Goal: Information Seeking & Learning: Compare options

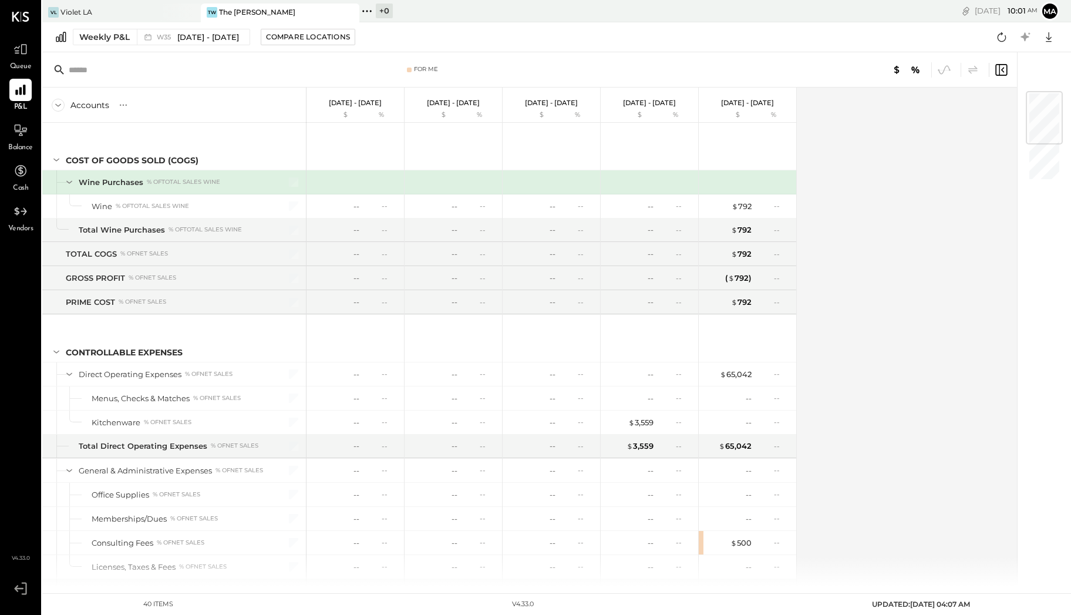
click at [126, 23] on div "Weekly P&L W35 [DATE] - [DATE] Compare Locations Google Sheets Excel" at bounding box center [556, 37] width 1028 height 30
click at [122, 13] on div "VL Violet LA" at bounding box center [112, 12] width 141 height 11
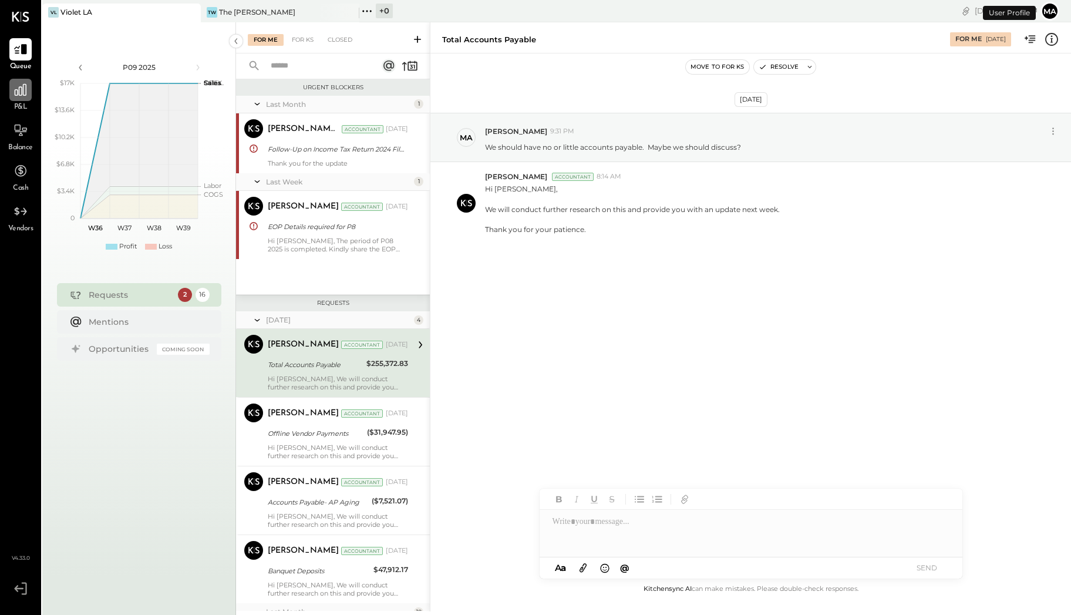
click at [27, 90] on icon at bounding box center [20, 89] width 15 height 15
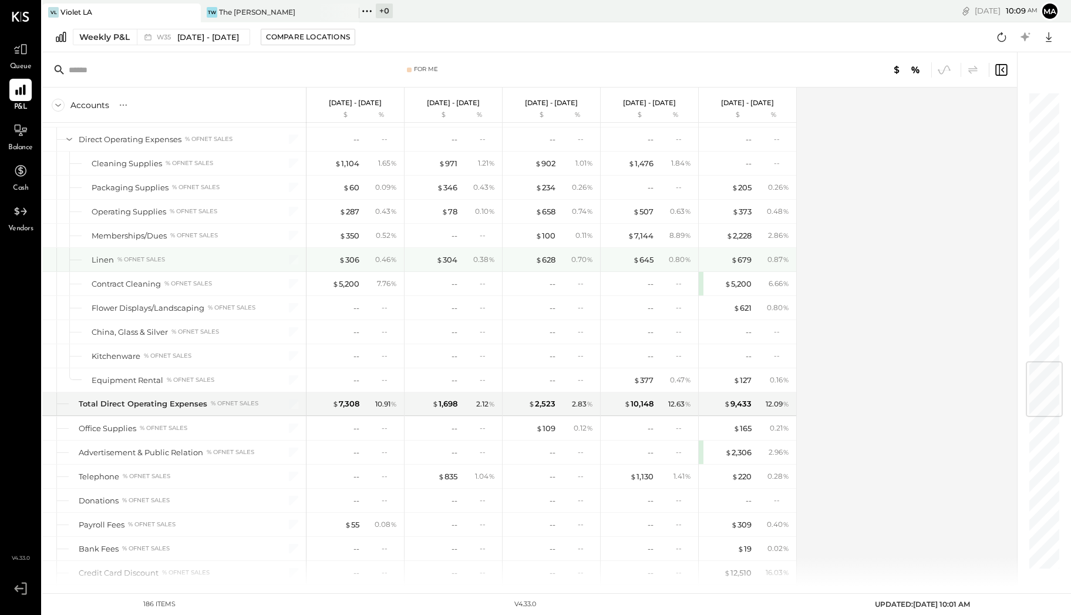
scroll to position [2253, 0]
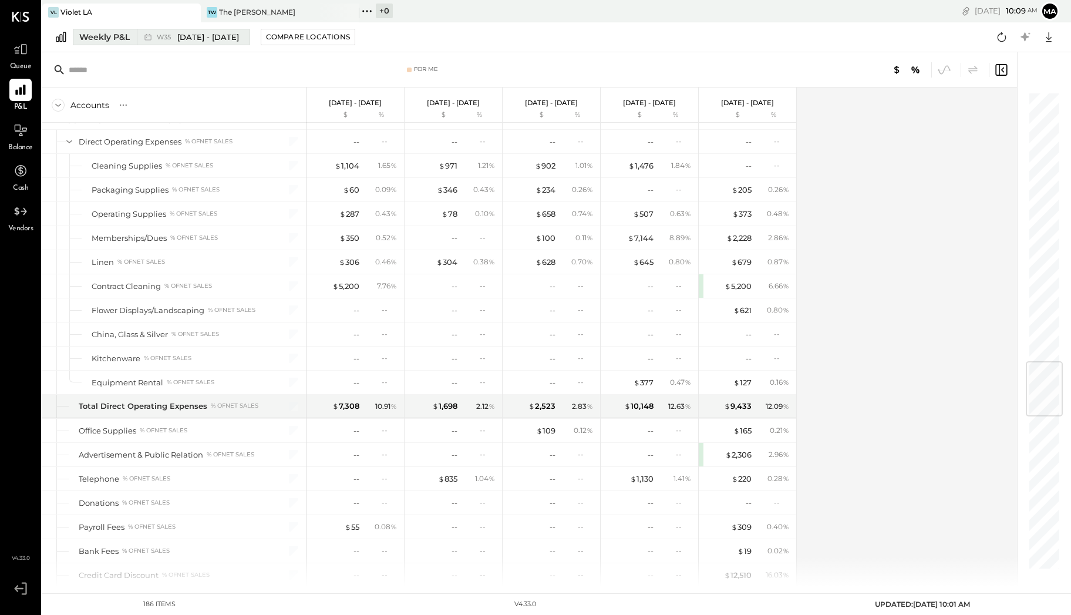
click at [109, 36] on div "Weekly P&L" at bounding box center [104, 37] width 50 height 12
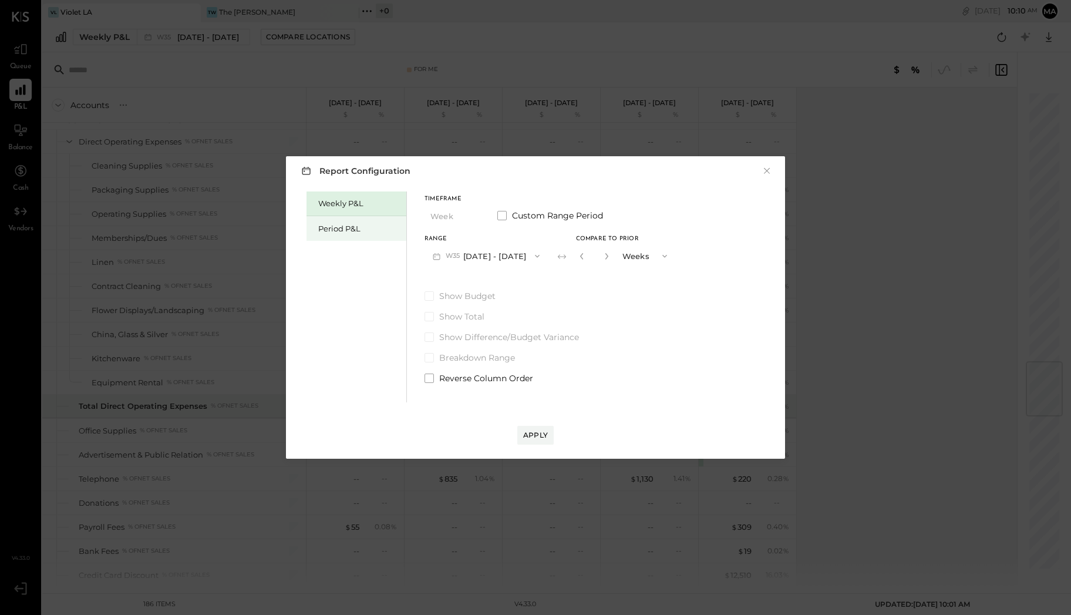
click at [355, 228] on div "Period P&L" at bounding box center [359, 228] width 82 height 11
click at [484, 252] on button "P09 [DATE] - [DATE]" at bounding box center [485, 256] width 122 height 22
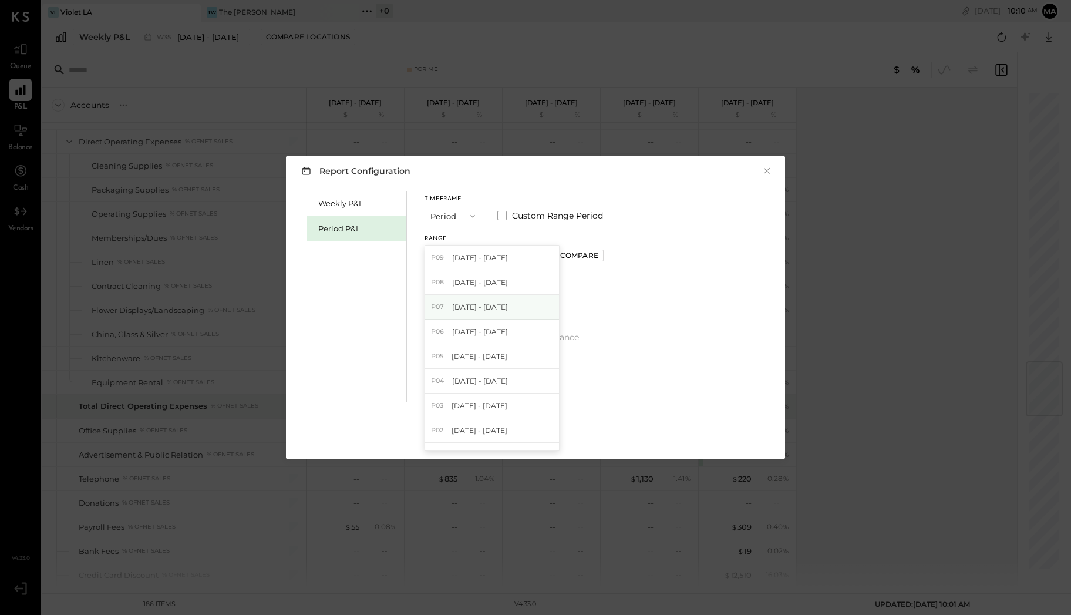
click at [491, 301] on div "P07 [DATE] - [DATE]" at bounding box center [492, 307] width 134 height 25
click at [598, 256] on div "Compare" at bounding box center [579, 255] width 38 height 10
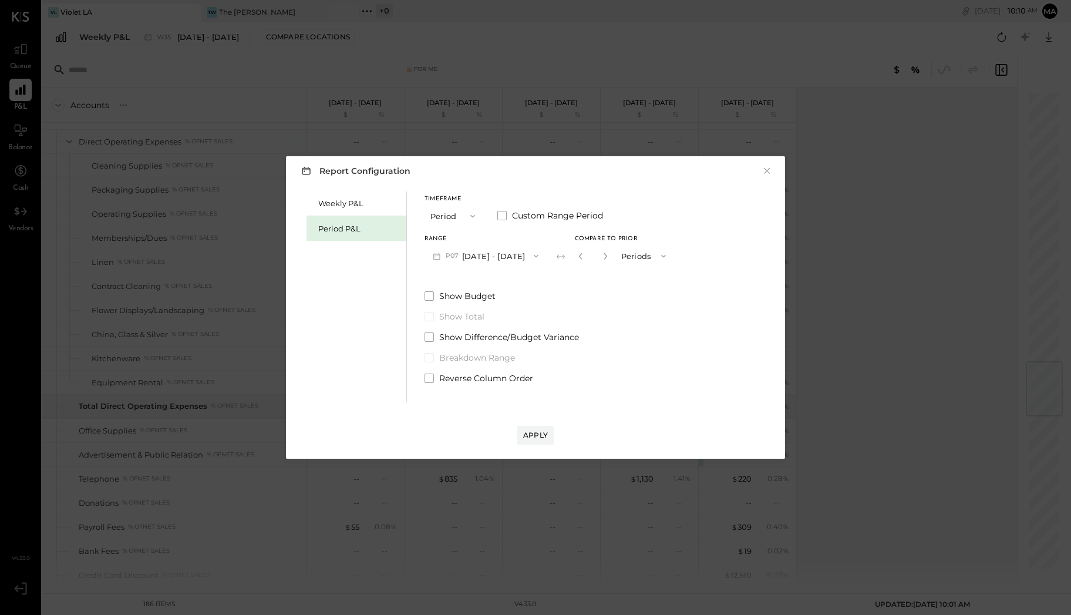
click at [655, 255] on button "Periods" at bounding box center [644, 256] width 59 height 22
click at [770, 169] on button "×" at bounding box center [766, 171] width 11 height 12
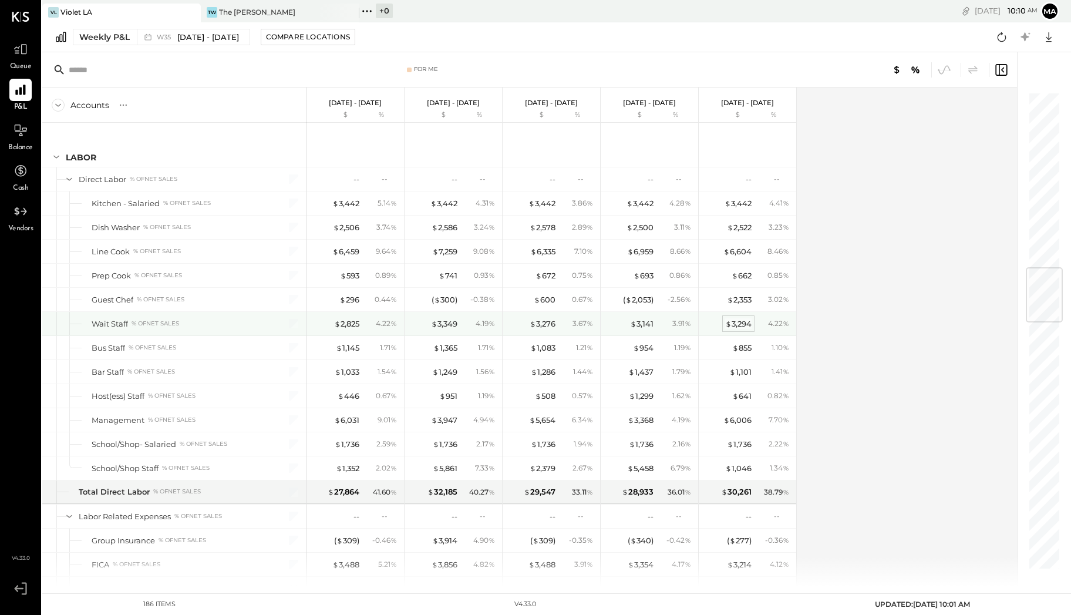
scroll to position [1469, 0]
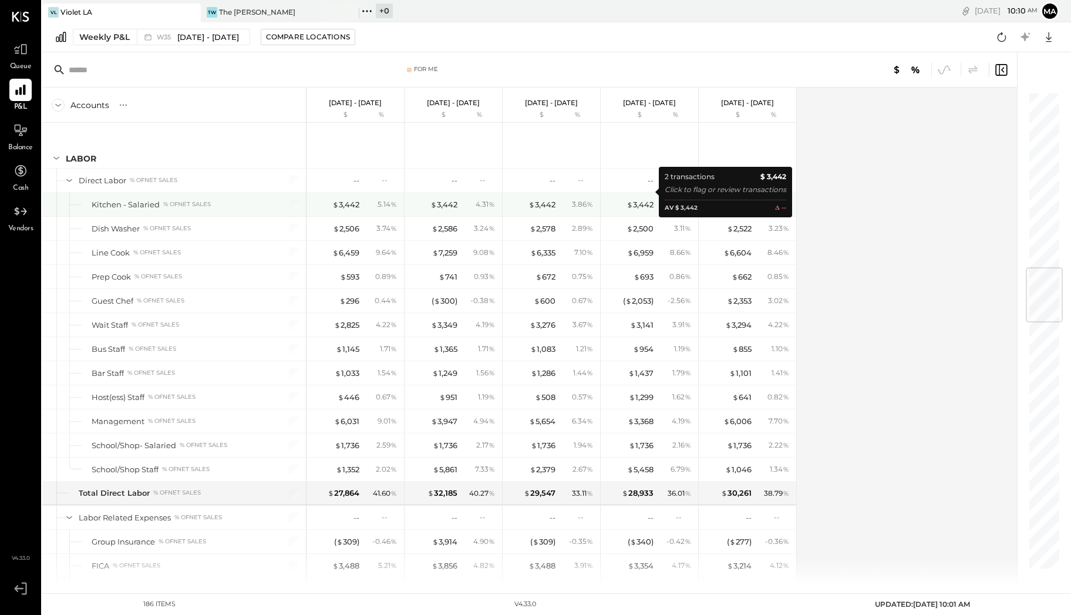
drag, startPoint x: 627, startPoint y: 188, endPoint x: 625, endPoint y: 194, distance: 6.3
click at [625, 199] on div "$ 3,442" at bounding box center [629, 204] width 47 height 11
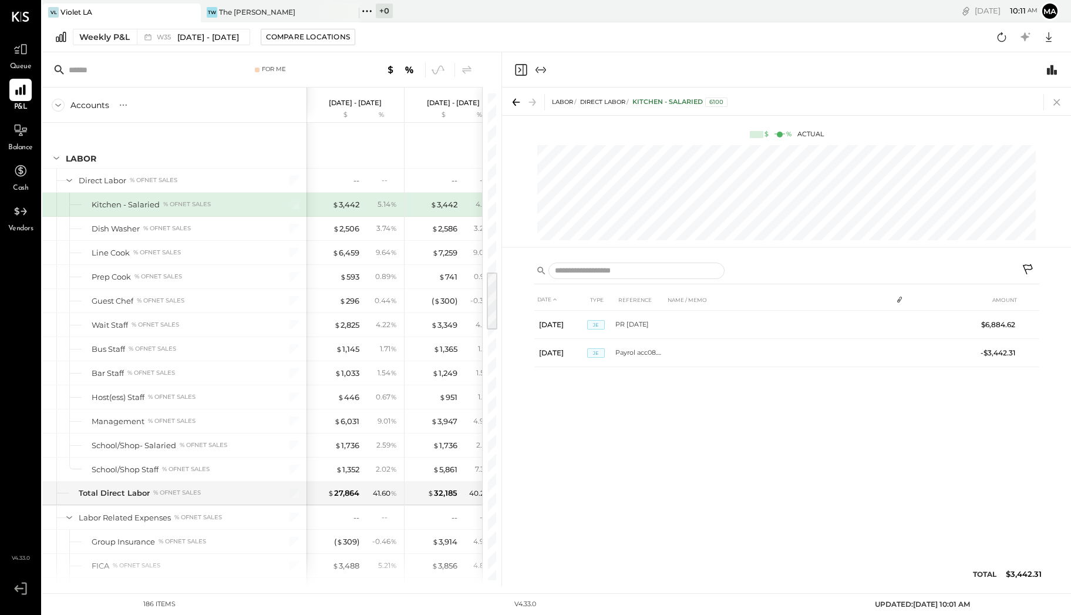
click at [1061, 103] on icon at bounding box center [1056, 102] width 16 height 16
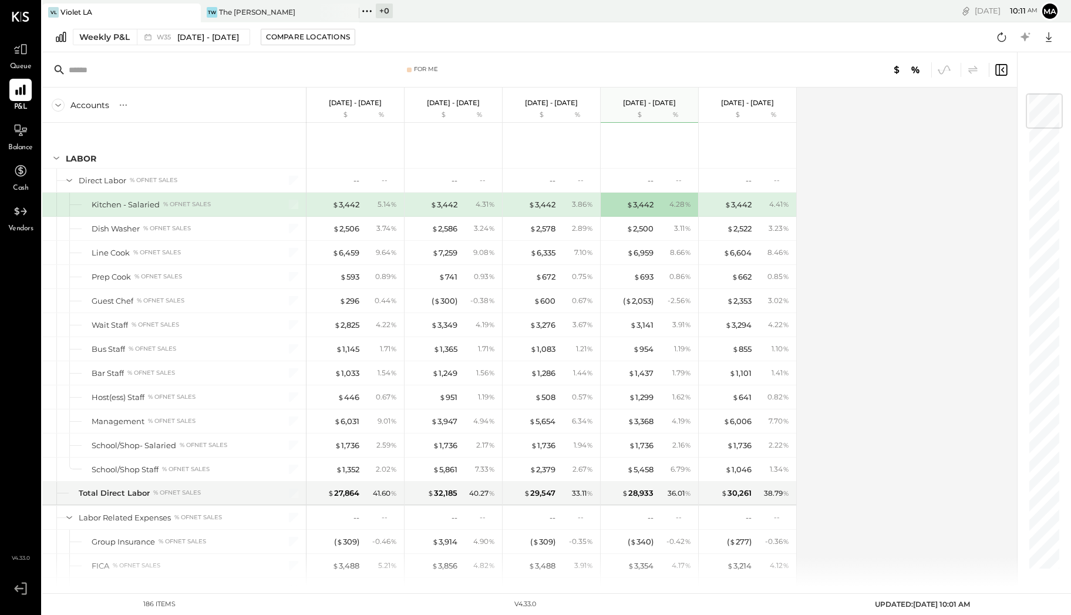
click at [208, 27] on div "Weekly P&L W35 [DATE] - [DATE] Compare Locations Google Sheets Excel" at bounding box center [556, 37] width 1028 height 30
click at [207, 34] on span "[DATE] - [DATE]" at bounding box center [208, 37] width 62 height 11
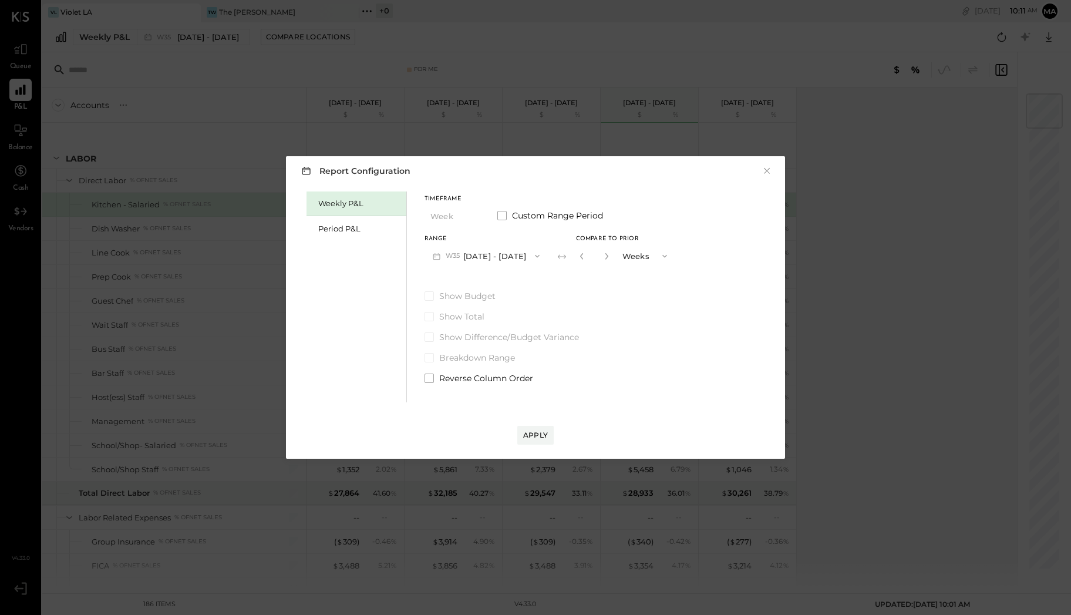
click at [503, 252] on button "W35 [DATE] - [DATE]" at bounding box center [485, 256] width 123 height 22
click at [478, 356] on span "[DATE] - [DATE]" at bounding box center [481, 356] width 56 height 10
click at [581, 256] on icon "button" at bounding box center [581, 255] width 7 height 7
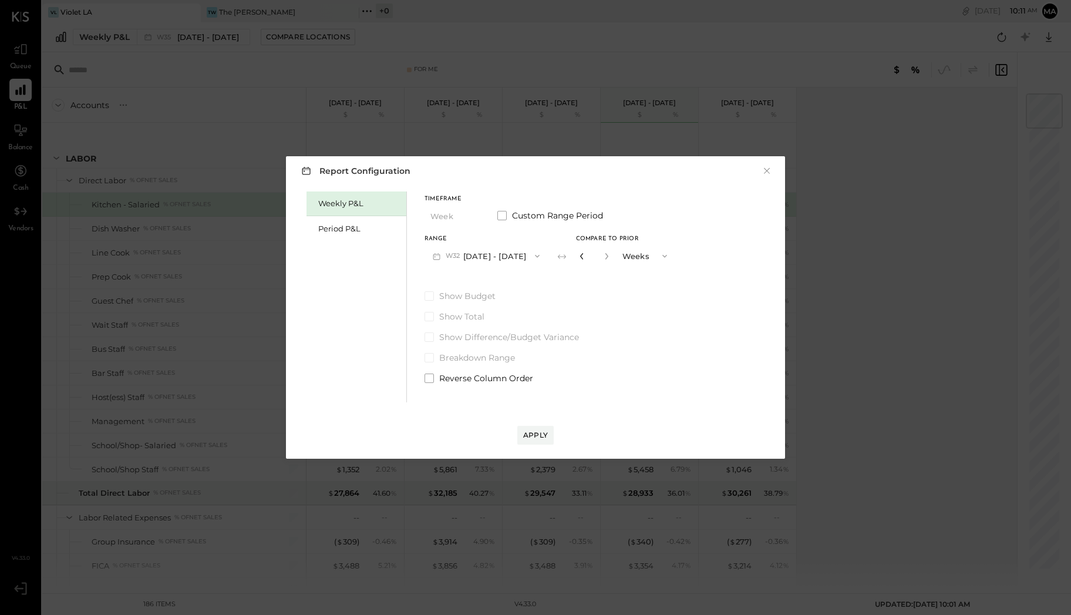
type input "*"
click at [581, 256] on icon "button" at bounding box center [581, 255] width 7 height 7
click at [581, 256] on div "Compare" at bounding box center [580, 255] width 38 height 10
click at [581, 256] on icon "button" at bounding box center [581, 255] width 7 height 7
click at [528, 432] on div "Apply" at bounding box center [535, 435] width 25 height 10
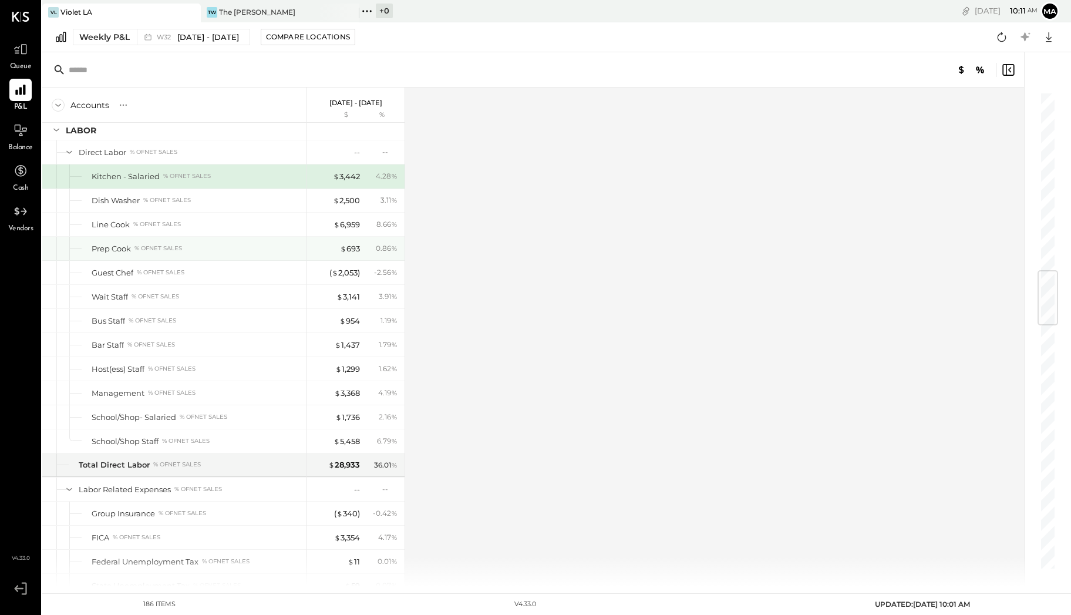
scroll to position [1484, 0]
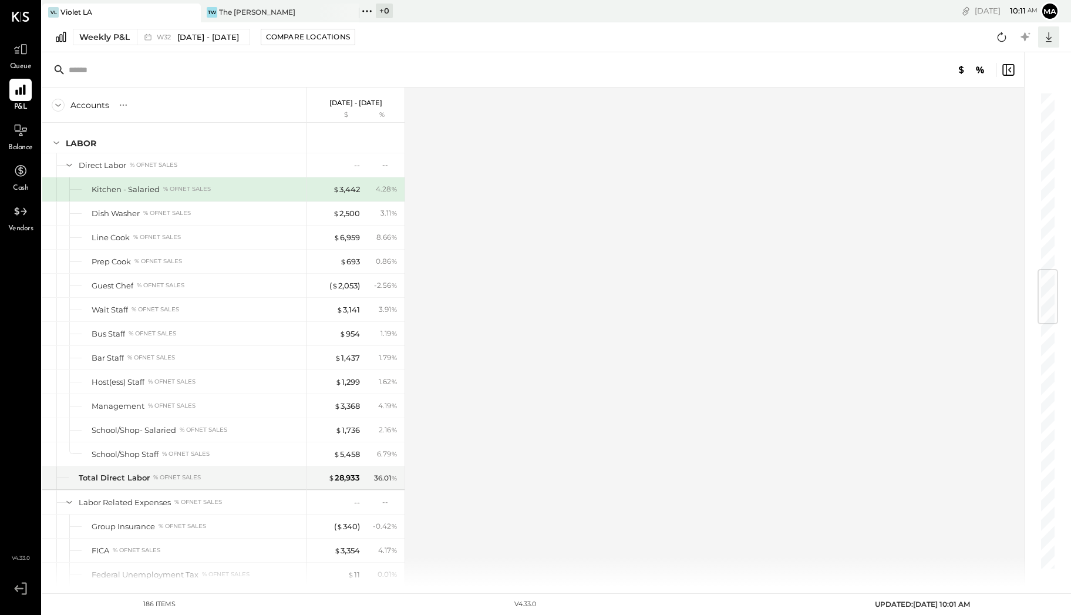
click at [1050, 42] on icon at bounding box center [1048, 36] width 15 height 15
click at [1005, 106] on div "Excel" at bounding box center [1012, 105] width 94 height 25
